Goal: Transaction & Acquisition: Download file/media

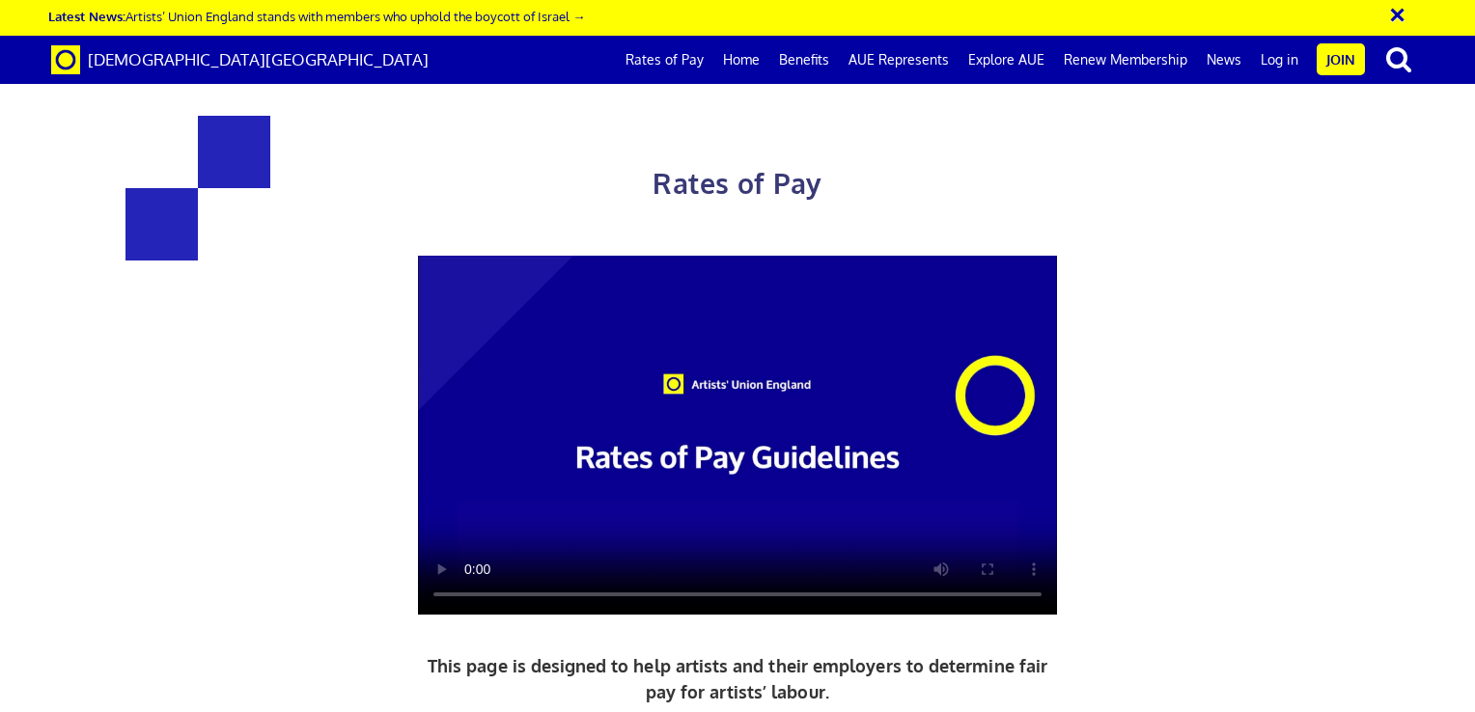
scroll to position [277, 0]
click at [668, 55] on link "Rates of Pay" at bounding box center [664, 60] width 97 height 48
